Goal: Task Accomplishment & Management: Use online tool/utility

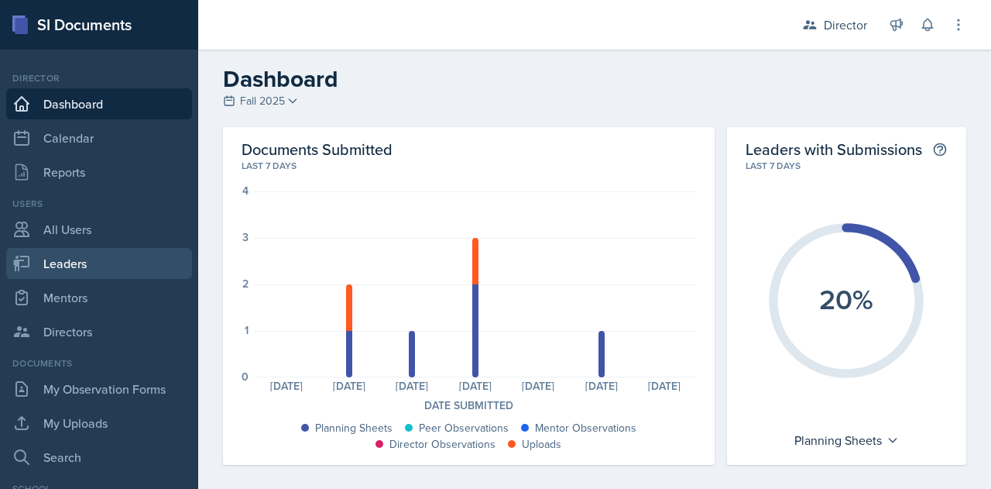
click at [74, 261] on link "Leaders" at bounding box center [99, 263] width 186 height 31
select select "9f1597ff-0c14-4cd1-9aad-802ae6b6e8b3"
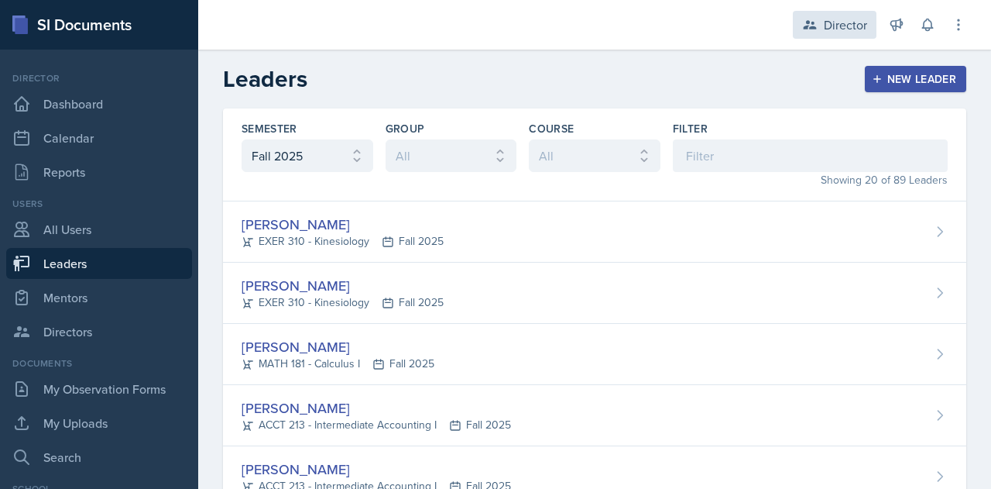
click at [853, 30] on div "Director" at bounding box center [845, 24] width 43 height 19
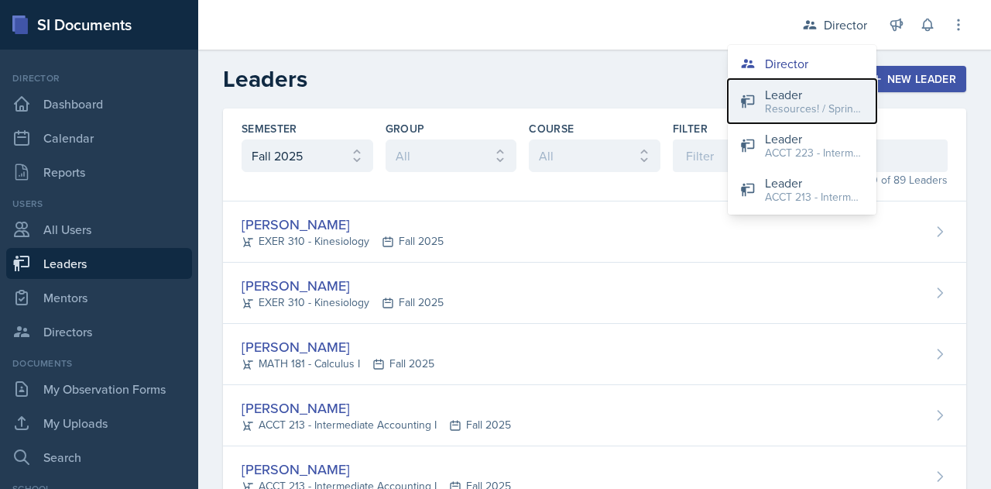
click at [784, 109] on div "Resources! / Spring 2023" at bounding box center [814, 109] width 99 height 16
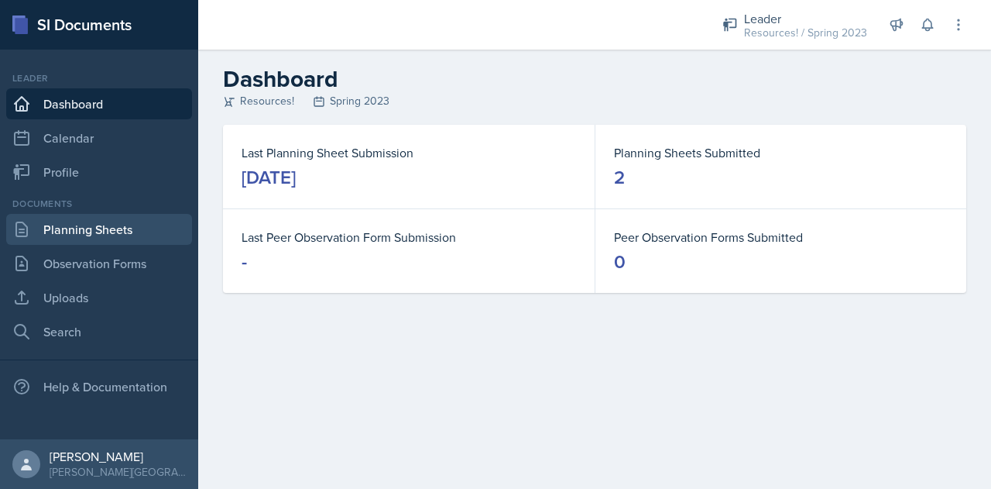
click at [70, 233] on link "Planning Sheets" at bounding box center [99, 229] width 186 height 31
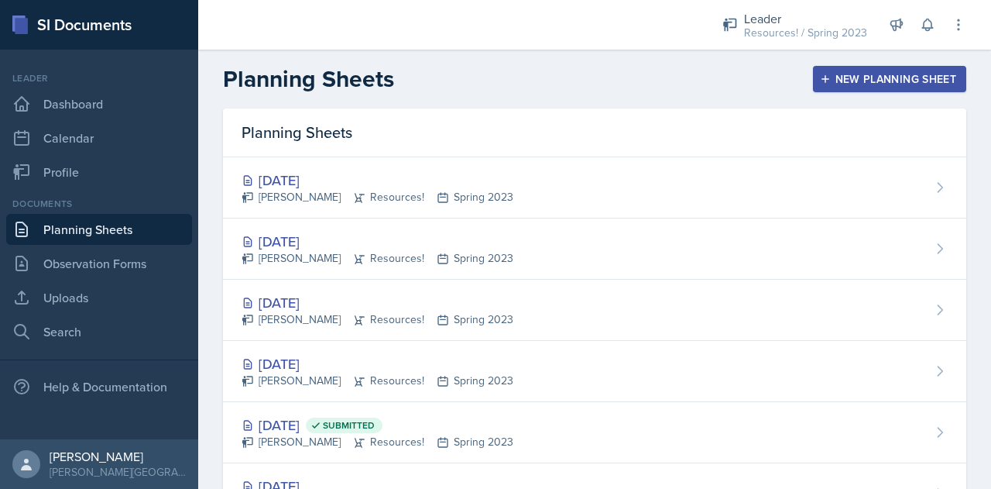
click at [834, 78] on div "New Planning Sheet" at bounding box center [889, 79] width 133 height 12
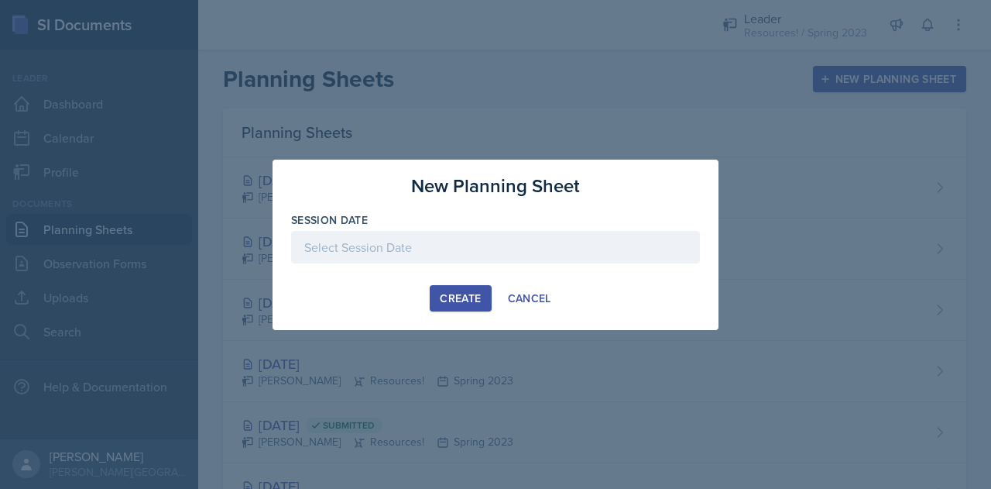
click at [457, 252] on div at bounding box center [495, 247] width 409 height 33
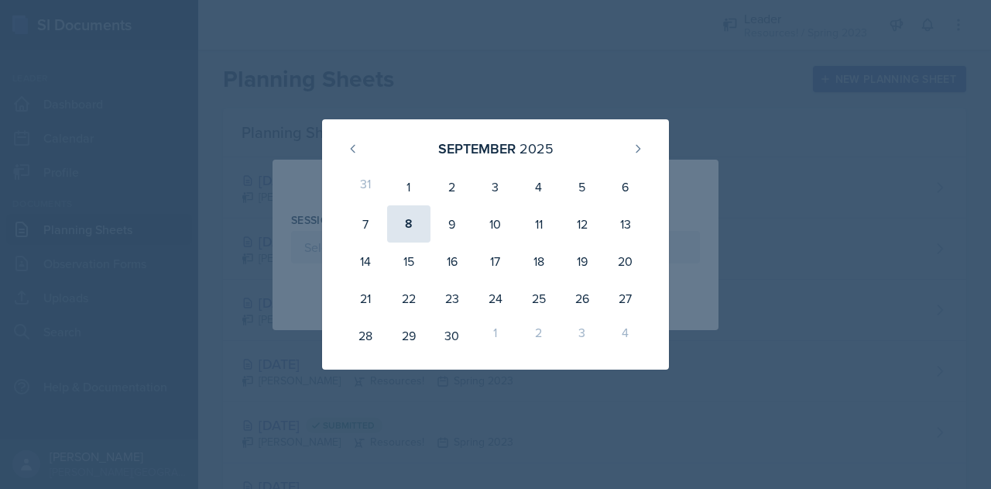
click at [414, 225] on div "8" at bounding box center [408, 223] width 43 height 37
type input "[DATE]"
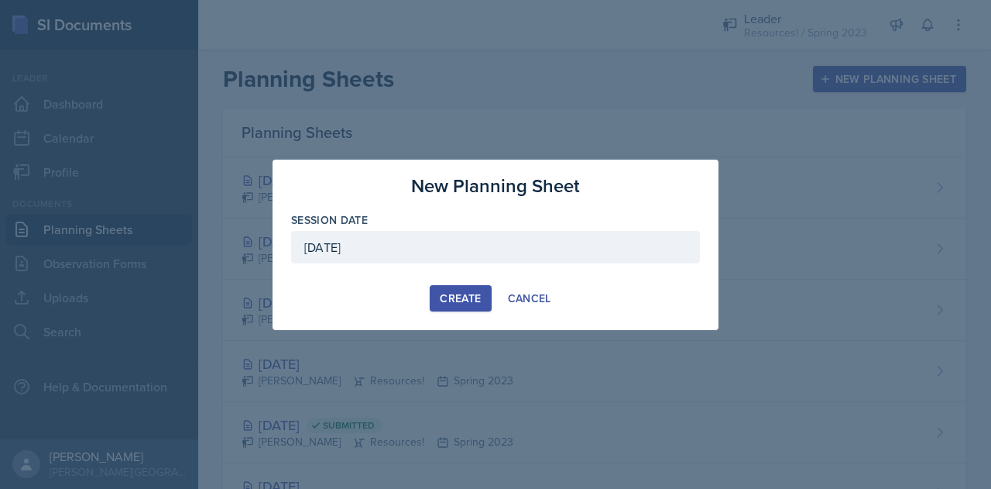
click at [445, 307] on button "Create" at bounding box center [460, 298] width 61 height 26
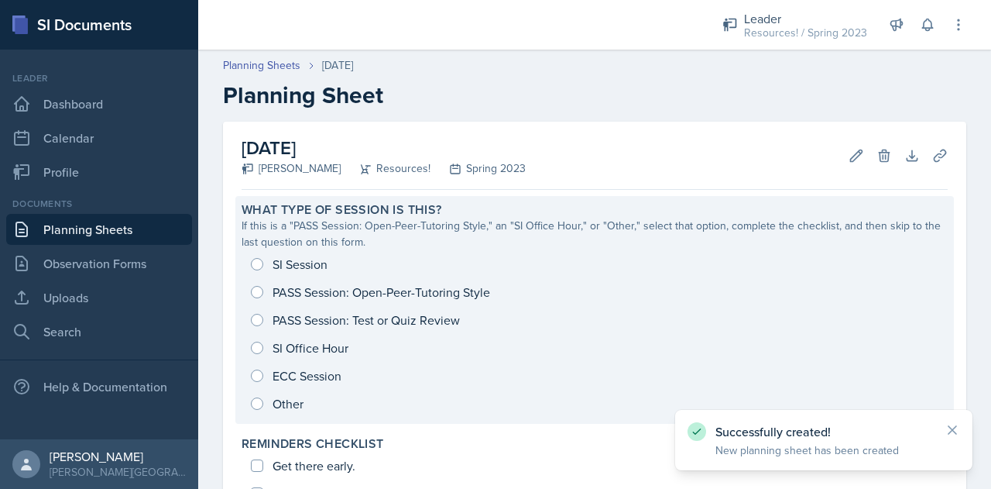
click at [258, 287] on div "SI Session PASS Session: Open-Peer-Tutoring Style PASS Session: Test or Quiz Re…" at bounding box center [595, 333] width 706 height 167
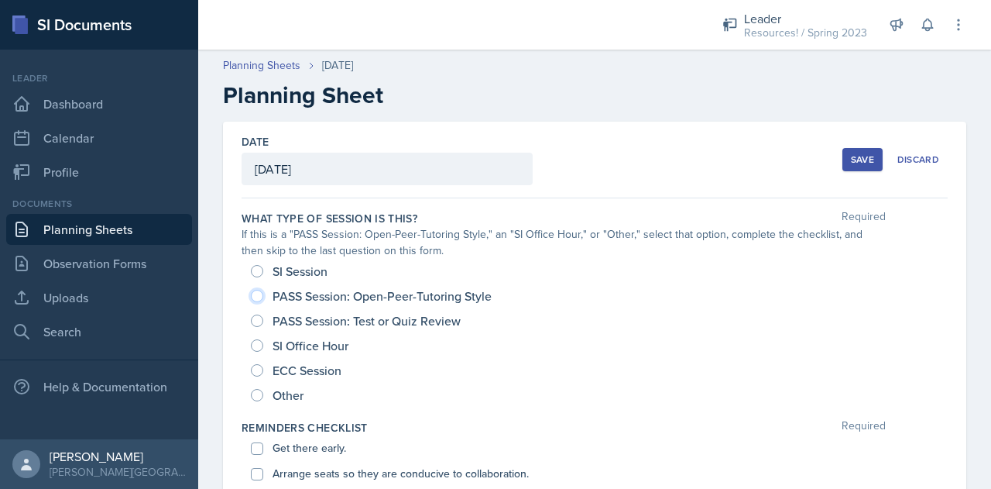
click at [252, 297] on input "PASS Session: Open-Peer-Tutoring Style" at bounding box center [257, 296] width 12 height 12
radio input "true"
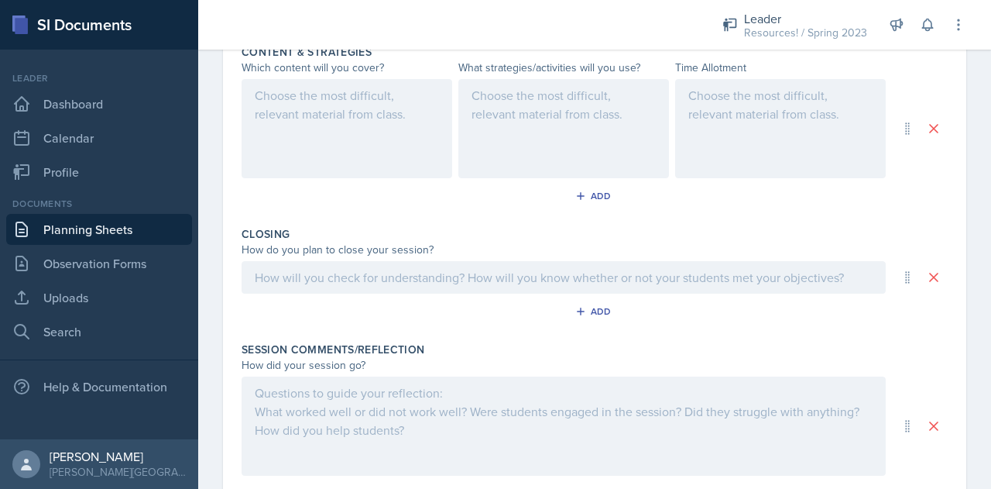
scroll to position [747, 0]
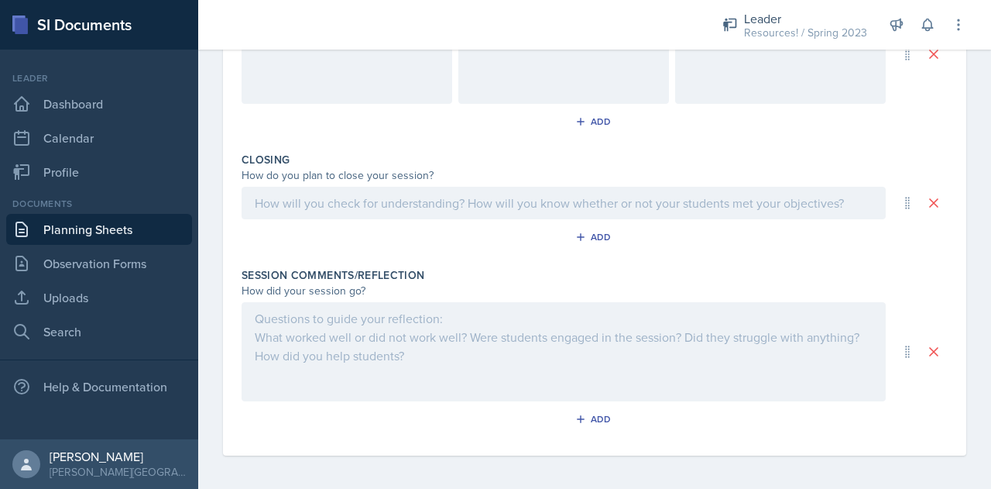
click at [404, 328] on div at bounding box center [564, 351] width 644 height 99
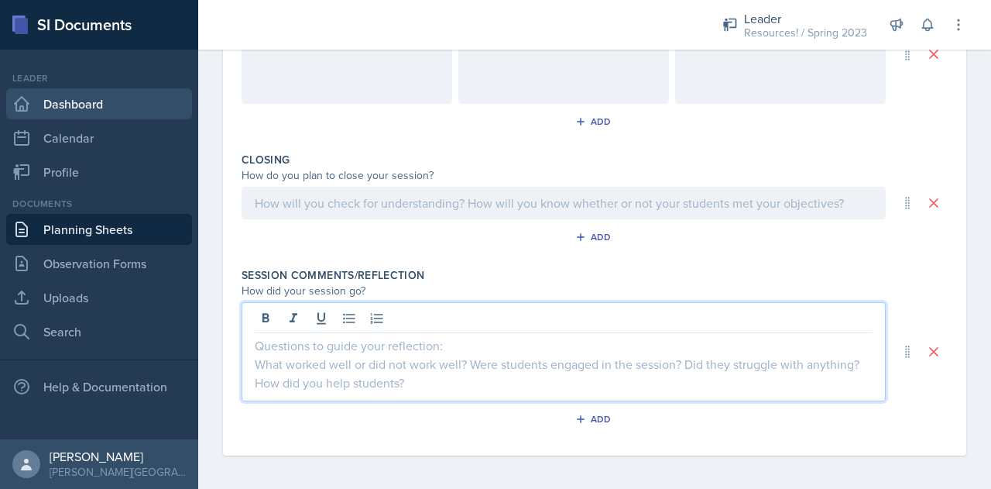
click at [84, 95] on link "Dashboard" at bounding box center [99, 103] width 186 height 31
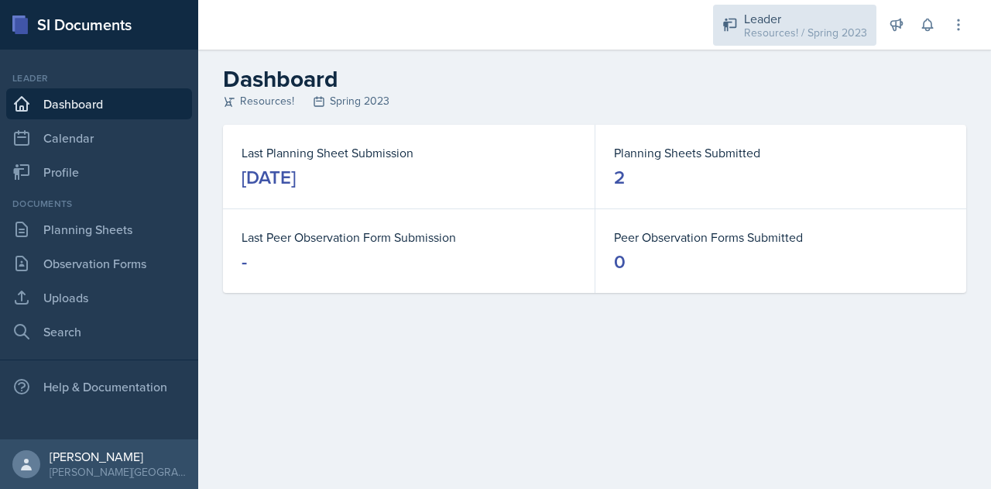
click at [754, 41] on div "Leader Resources! / Spring 2023" at bounding box center [794, 25] width 163 height 41
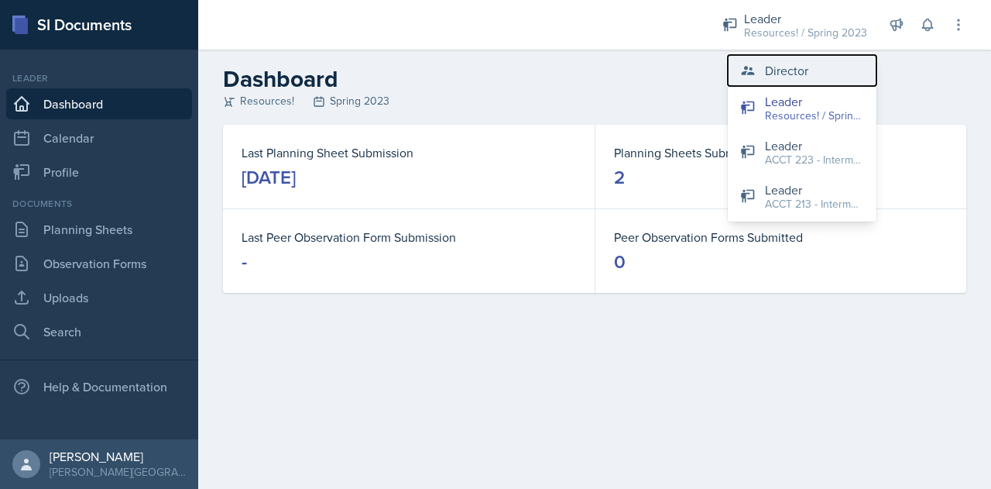
click at [765, 68] on div "Director" at bounding box center [786, 70] width 43 height 19
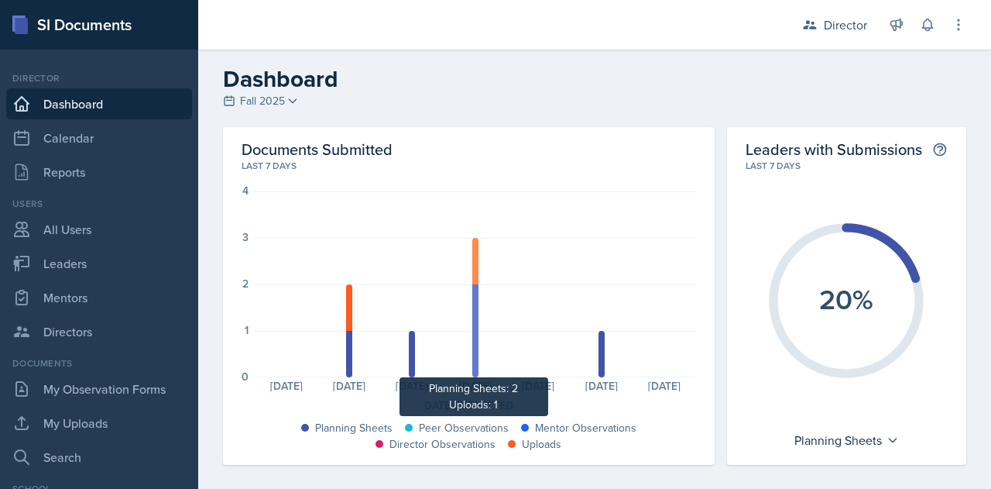
click at [473, 357] on div at bounding box center [475, 330] width 6 height 93
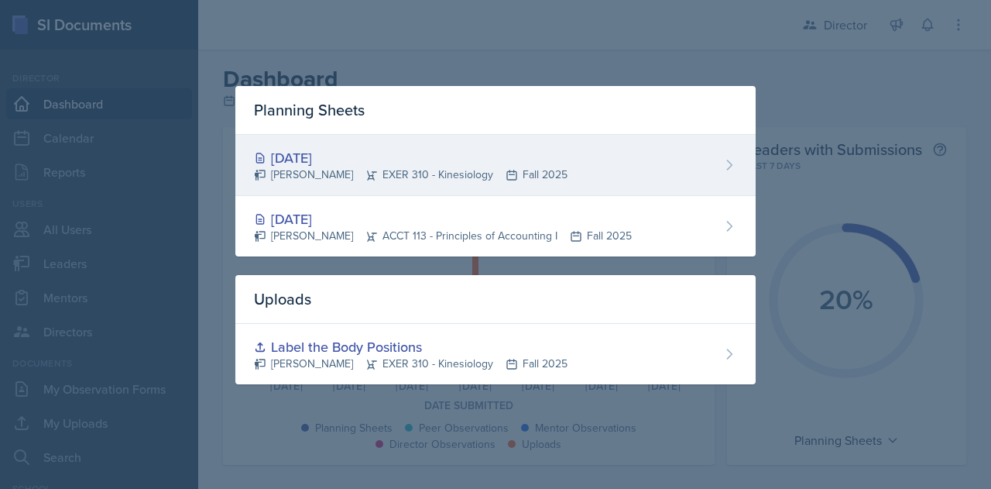
click at [342, 164] on div "[DATE]" at bounding box center [411, 157] width 314 height 21
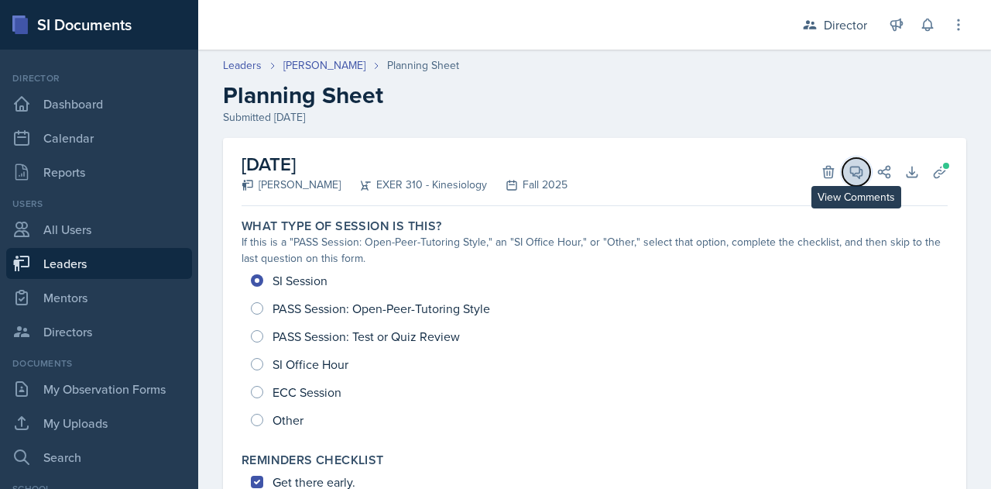
click at [849, 171] on icon at bounding box center [856, 171] width 15 height 15
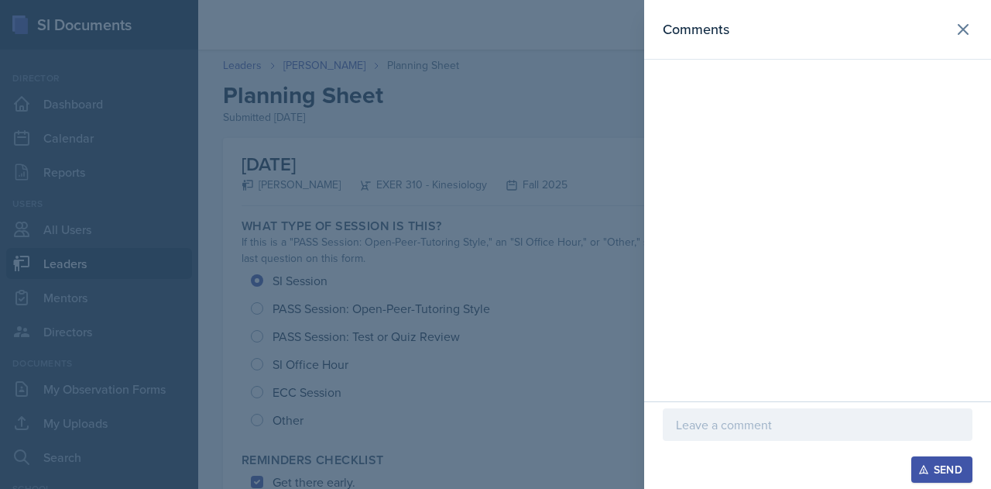
click at [710, 417] on p at bounding box center [817, 424] width 283 height 19
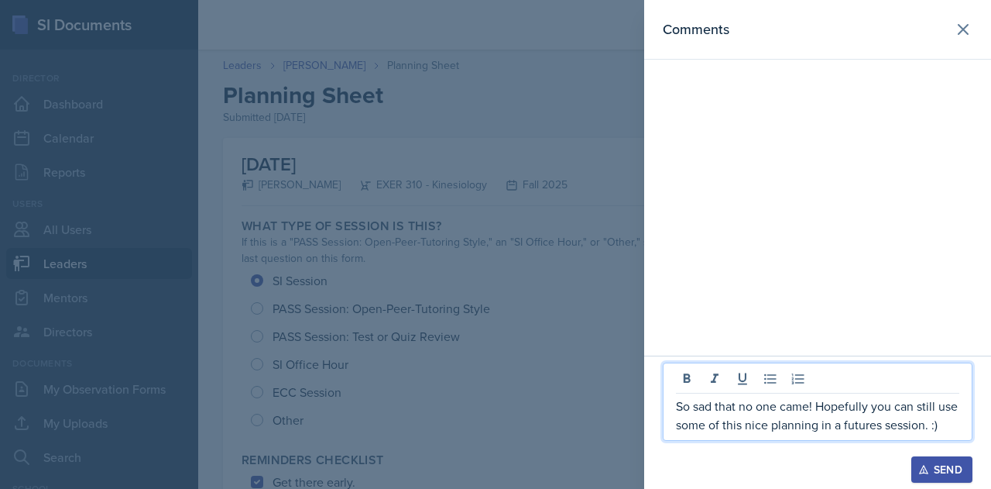
click at [925, 470] on icon "button" at bounding box center [923, 469] width 11 height 11
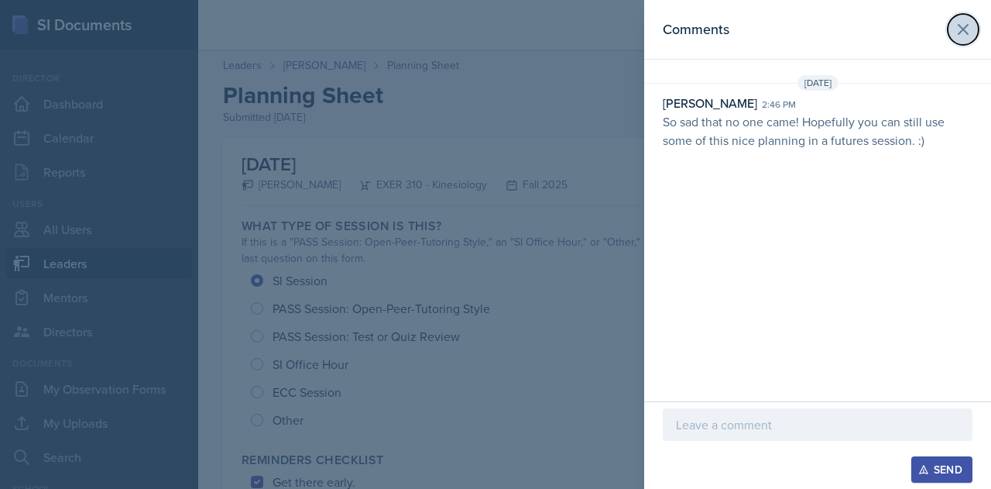
click at [963, 33] on icon at bounding box center [963, 29] width 19 height 19
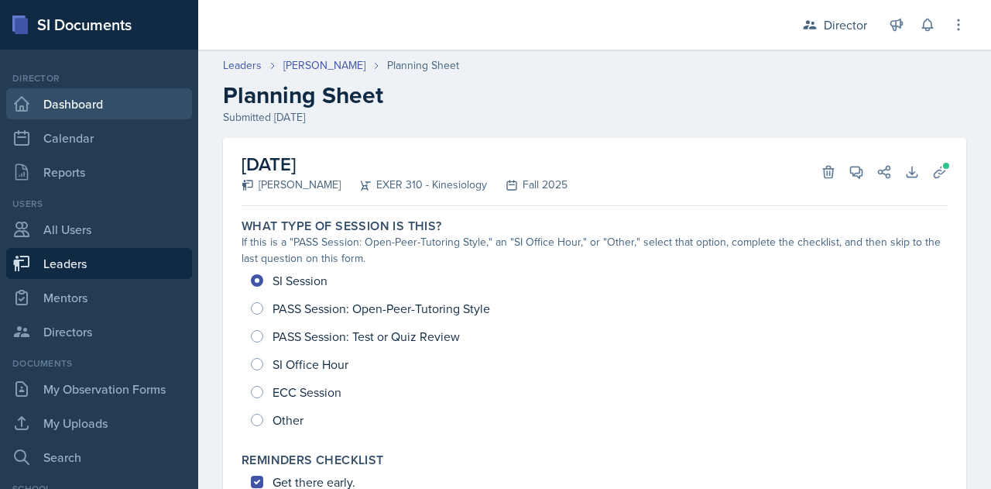
click at [53, 106] on link "Dashboard" at bounding box center [99, 103] width 186 height 31
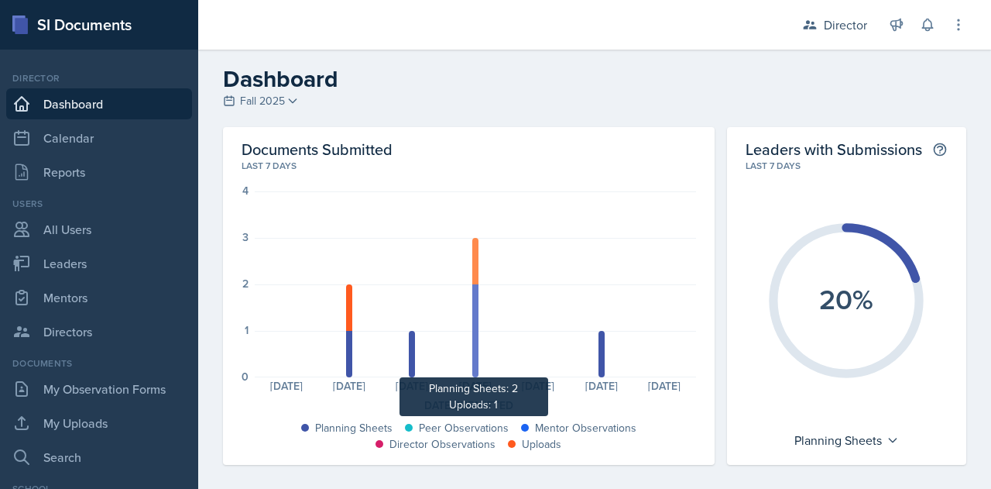
click at [473, 320] on div at bounding box center [475, 330] width 6 height 93
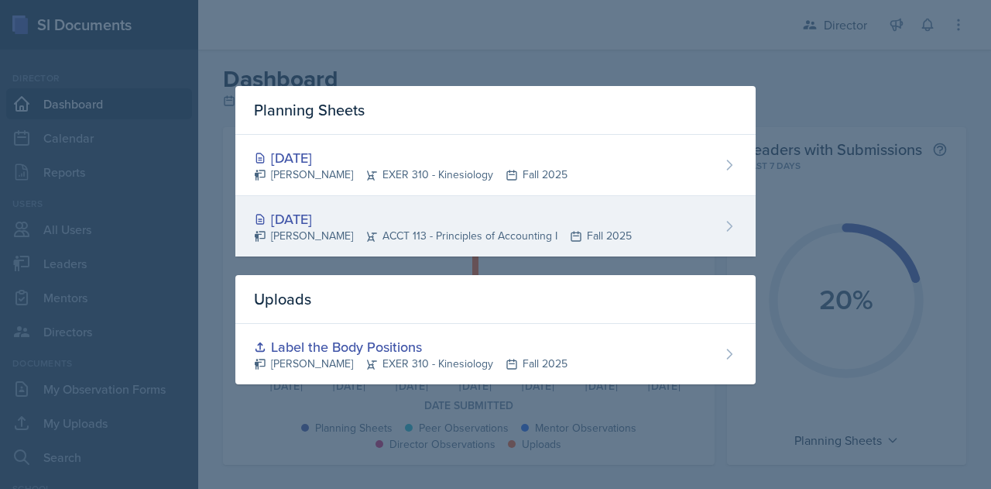
click at [354, 223] on div "[DATE]" at bounding box center [443, 218] width 378 height 21
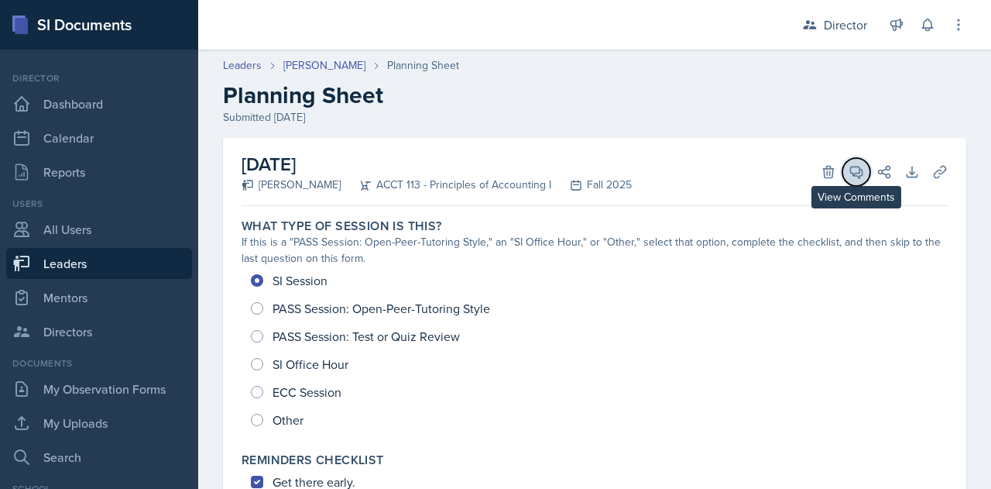
click at [858, 165] on span at bounding box center [862, 167] width 8 height 8
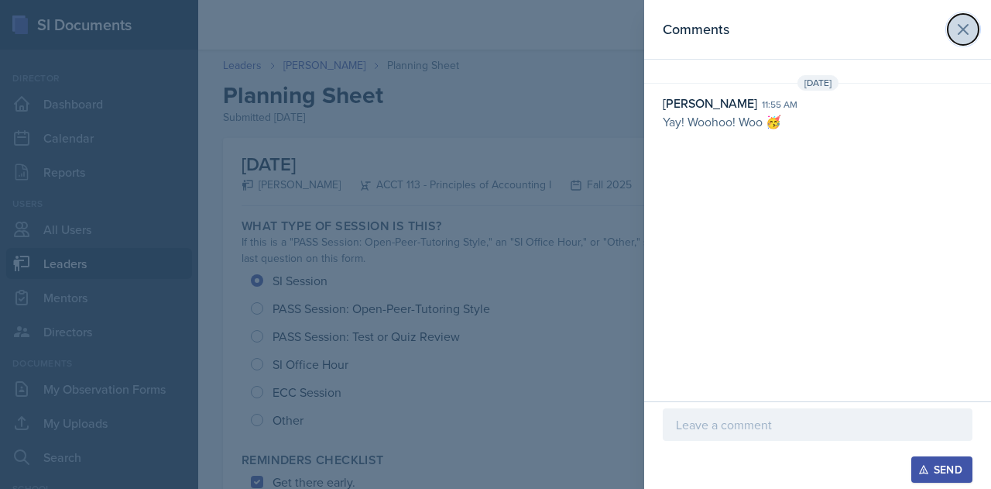
click at [967, 26] on icon at bounding box center [963, 29] width 9 height 9
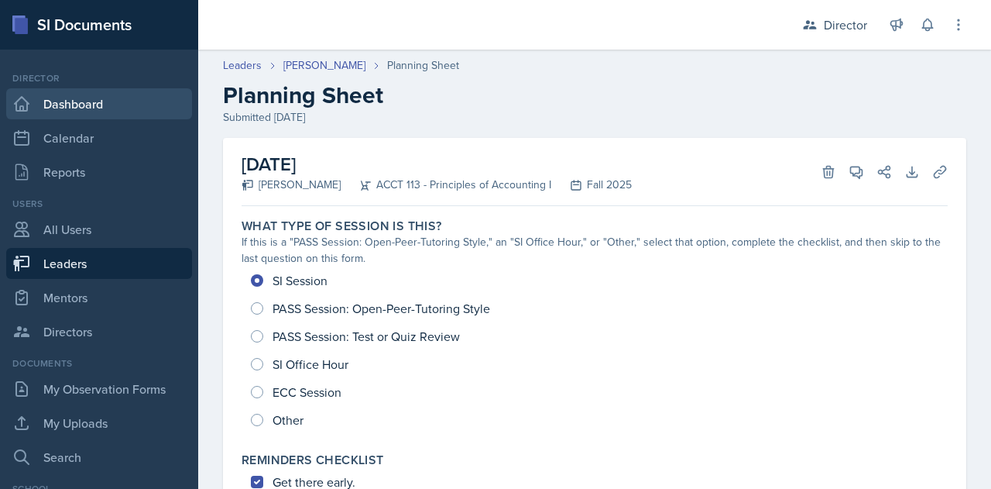
click at [107, 101] on link "Dashboard" at bounding box center [99, 103] width 186 height 31
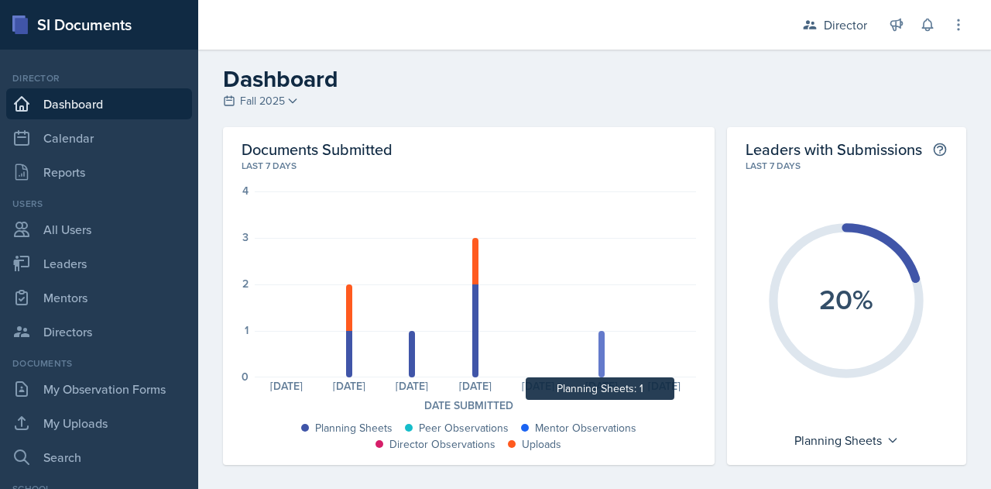
click at [599, 344] on div at bounding box center [602, 354] width 6 height 46
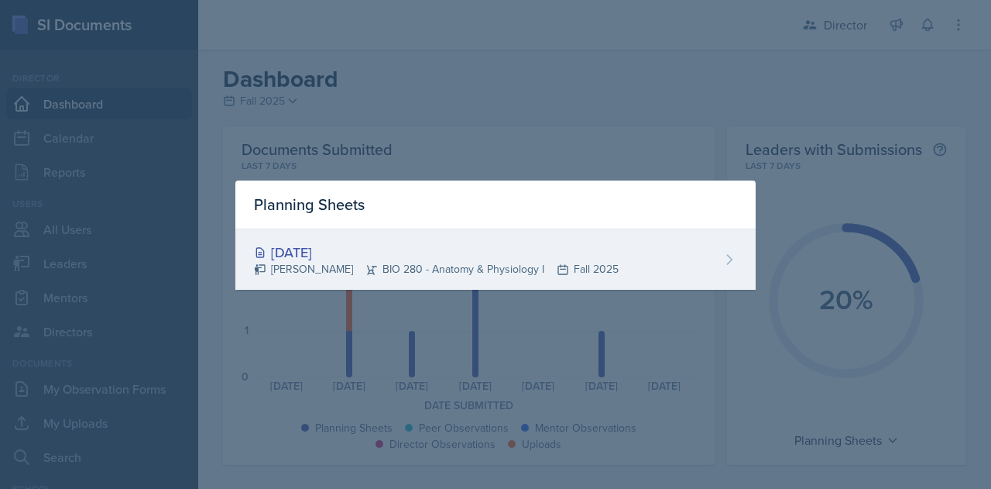
click at [735, 258] on icon at bounding box center [729, 259] width 15 height 15
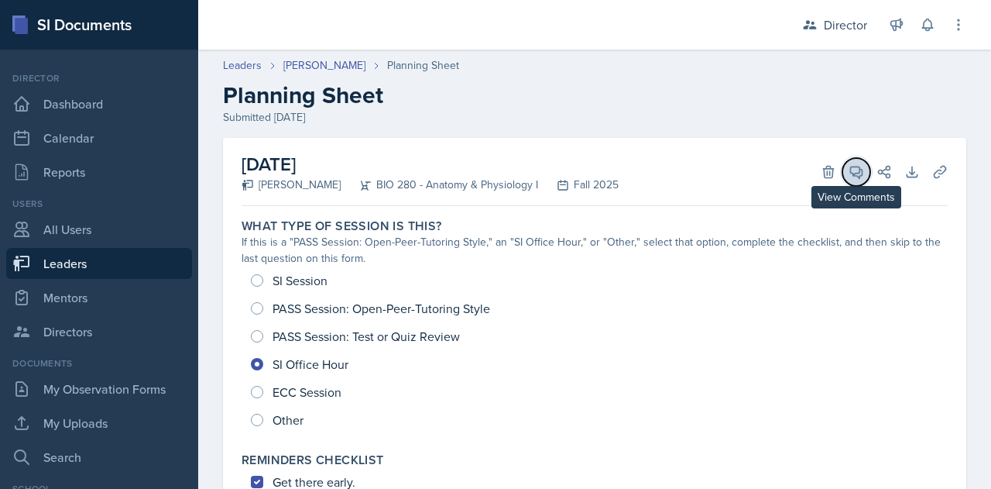
click at [851, 173] on icon at bounding box center [857, 173] width 12 height 12
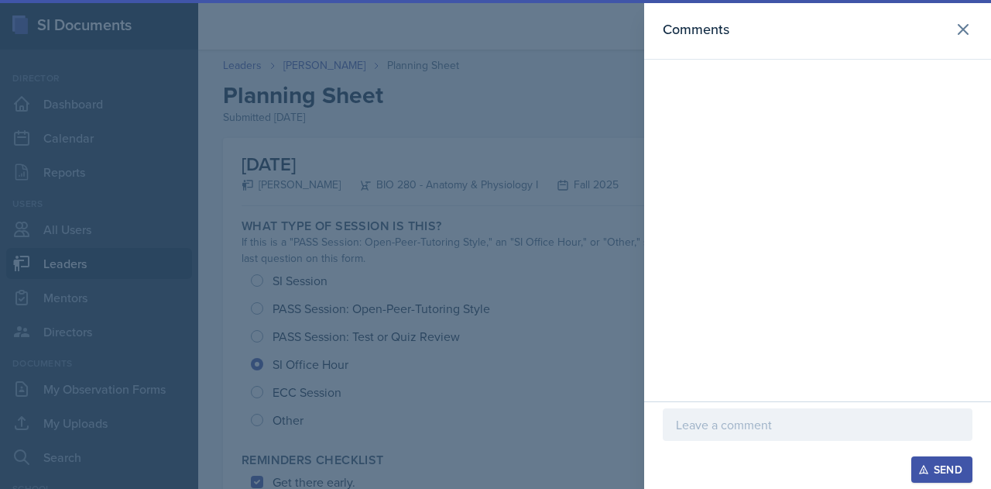
click at [728, 427] on p at bounding box center [817, 424] width 283 height 19
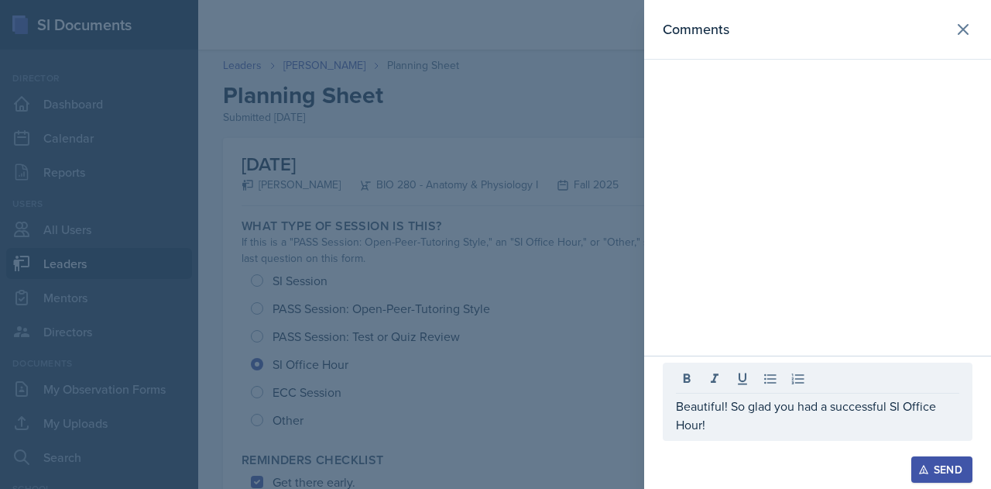
click at [921, 469] on icon "button" at bounding box center [923, 469] width 11 height 11
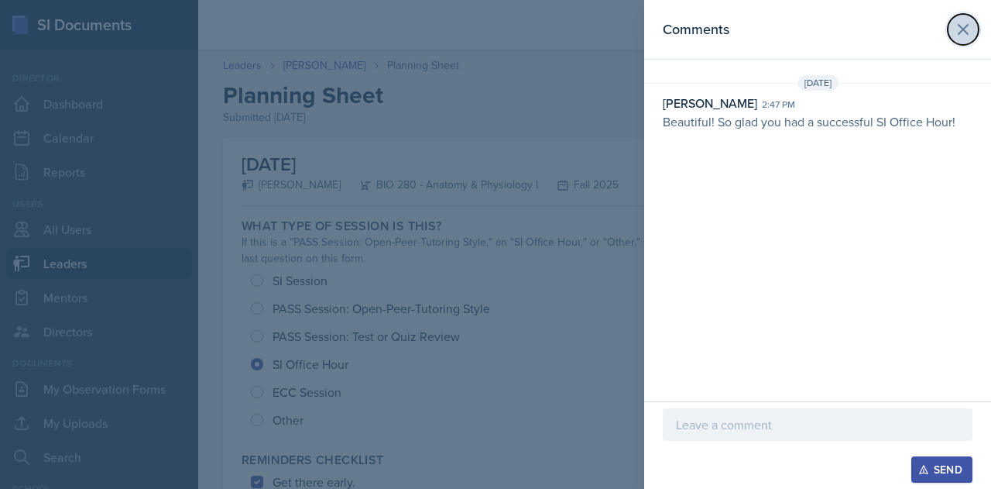
click at [960, 31] on icon at bounding box center [963, 29] width 19 height 19
